Goal: Navigation & Orientation: Find specific page/section

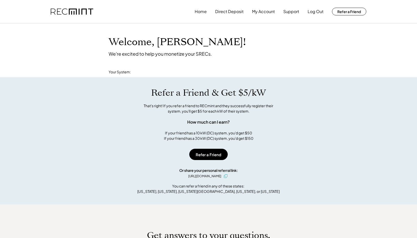
click at [206, 143] on div "Refer a Friend" at bounding box center [209, 154] width 210 height 27
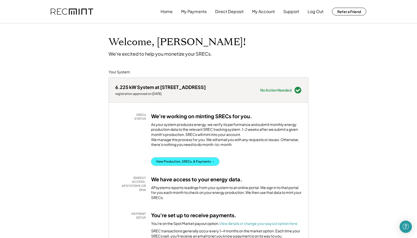
click at [188, 166] on button "View Production, SRECs, & Payments →" at bounding box center [185, 161] width 68 height 8
